Goal: Navigation & Orientation: Find specific page/section

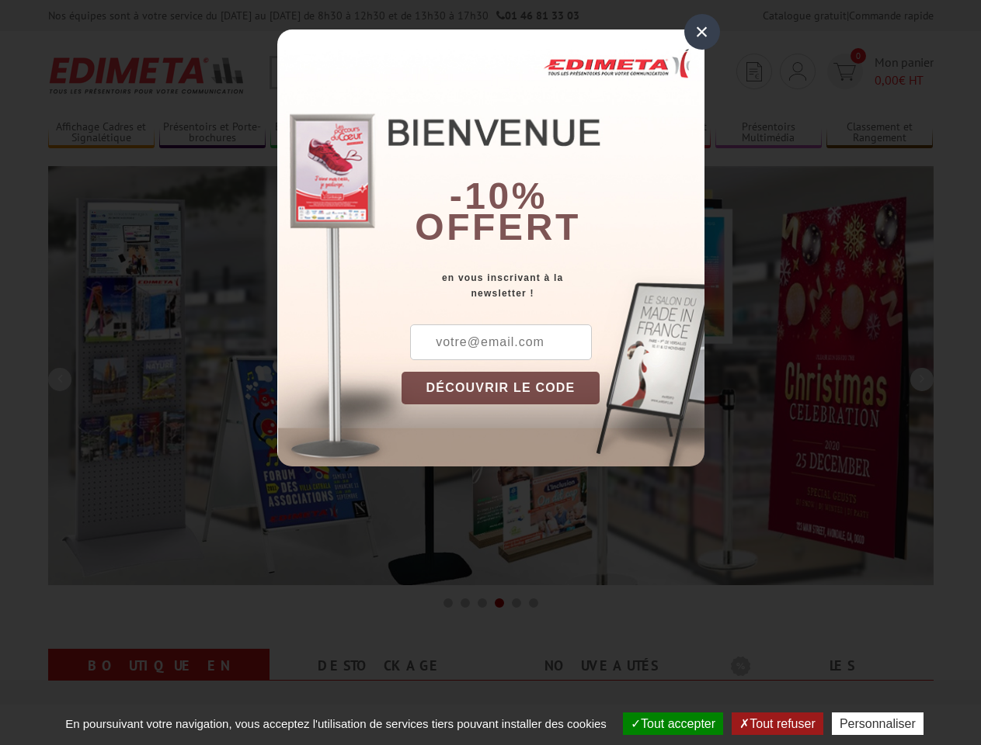
click at [702, 32] on div "×" at bounding box center [702, 32] width 36 height 36
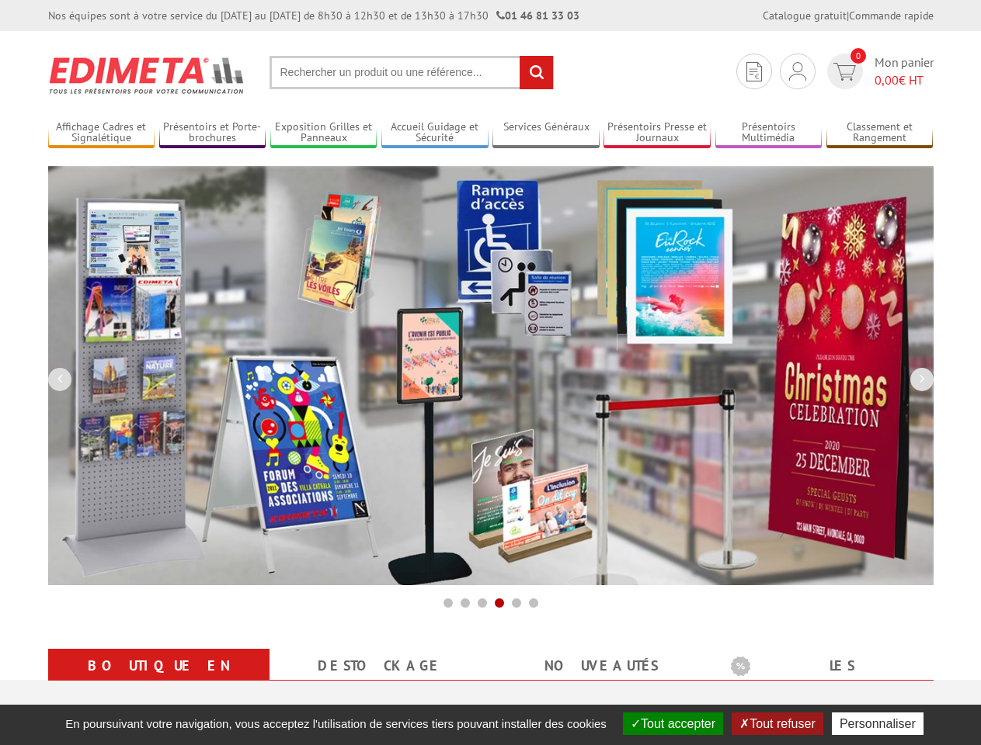
click at [501, 388] on img at bounding box center [490, 375] width 885 height 419
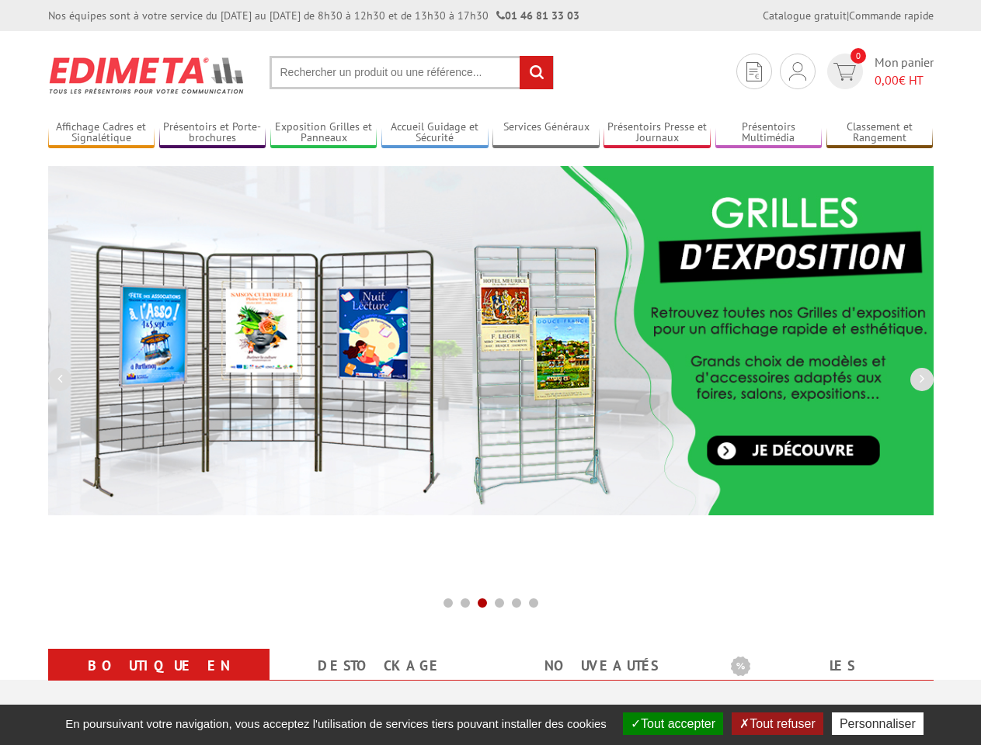
click at [671, 724] on button "Tout accepter" at bounding box center [673, 724] width 100 height 23
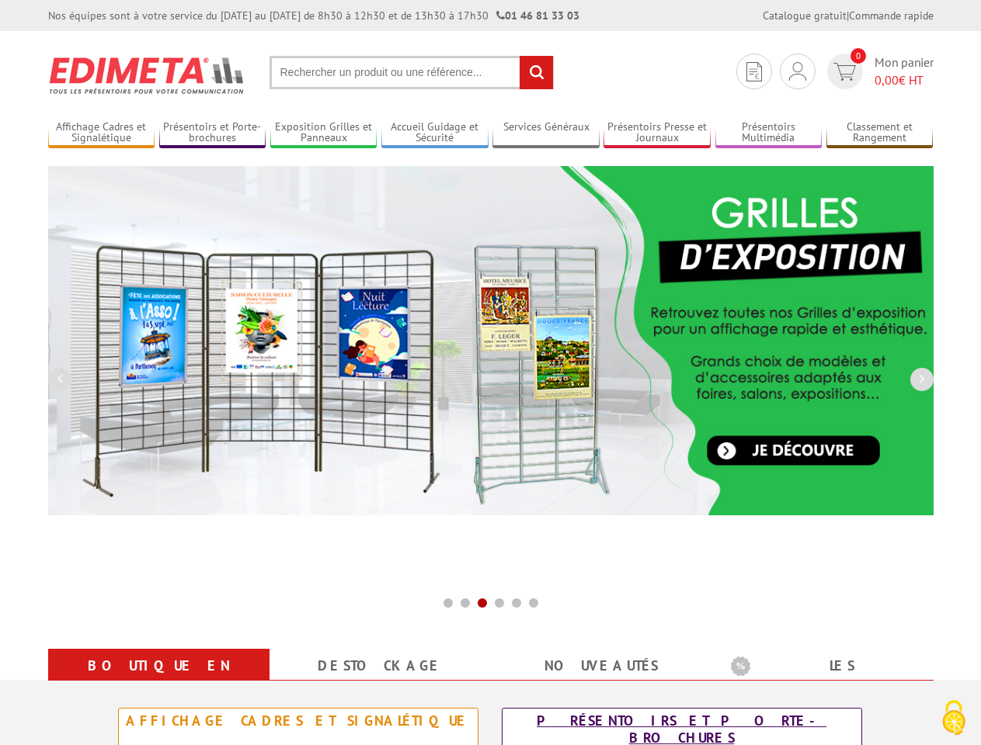
click at [779, 724] on div "Présentoirs et Porte-brochures" at bounding box center [681, 730] width 351 height 34
